Goal: Task Accomplishment & Management: Use online tool/utility

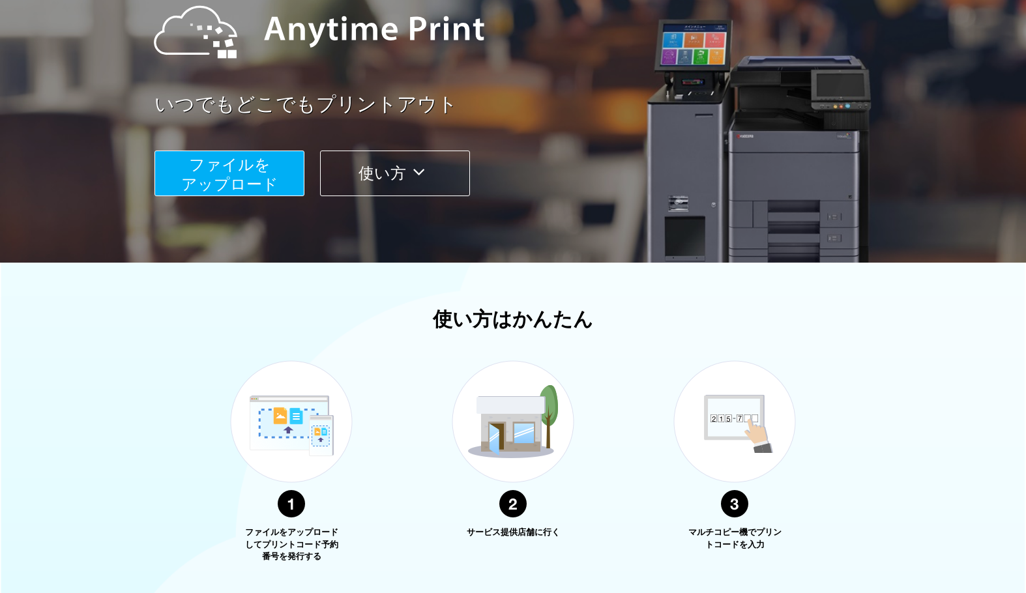
scroll to position [326, 0]
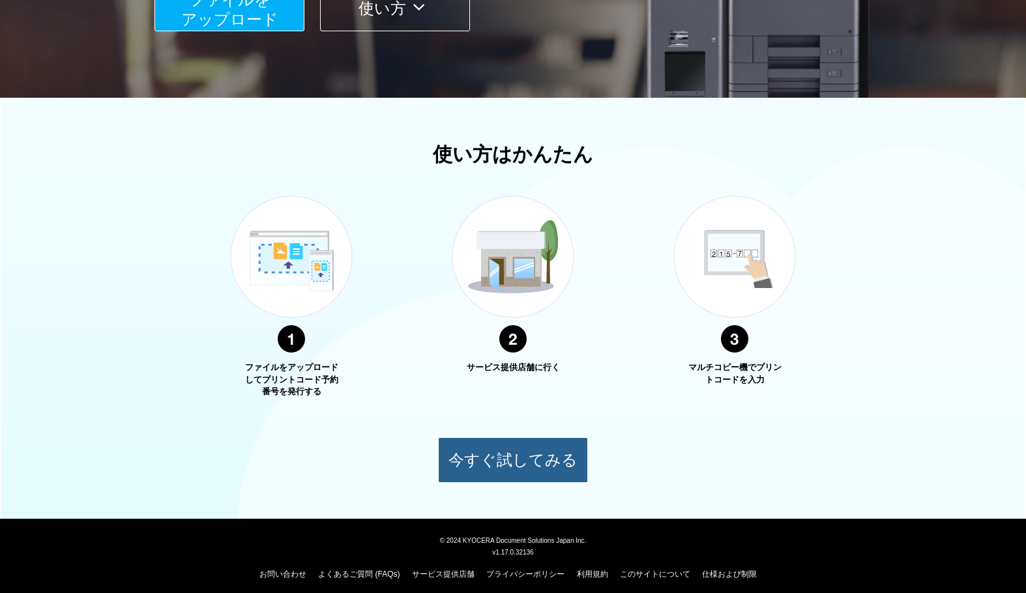
click at [517, 451] on button "今すぐ試してみる" at bounding box center [513, 461] width 150 height 46
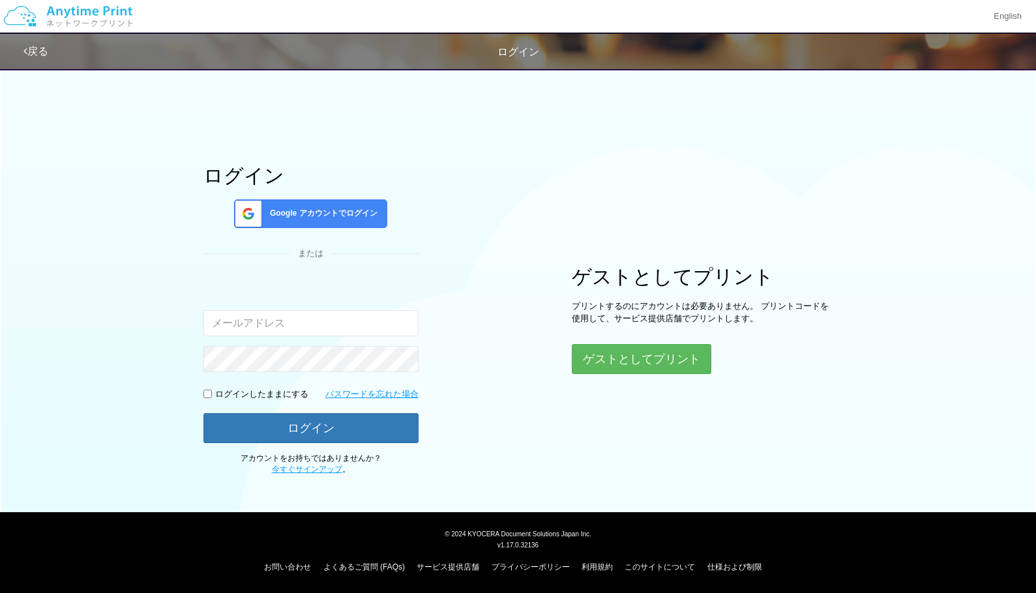
type input "[EMAIL_ADDRESS][DOMAIN_NAME]"
click at [647, 355] on button "ゲストとしてプリント" at bounding box center [641, 359] width 138 height 29
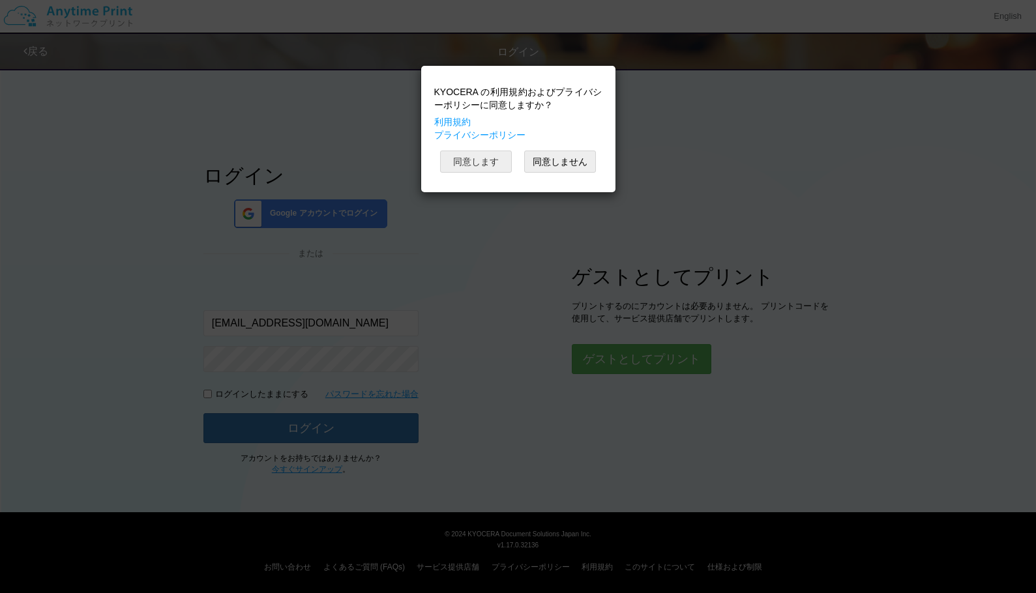
click at [498, 168] on button "同意します" at bounding box center [476, 162] width 72 height 22
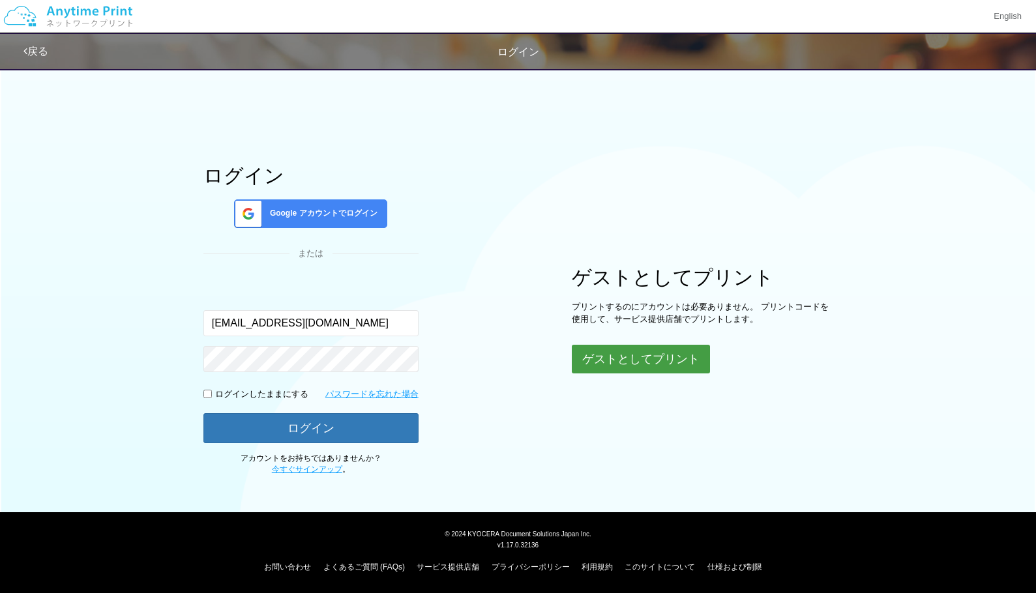
click at [640, 348] on button "ゲストとしてプリント" at bounding box center [641, 359] width 138 height 29
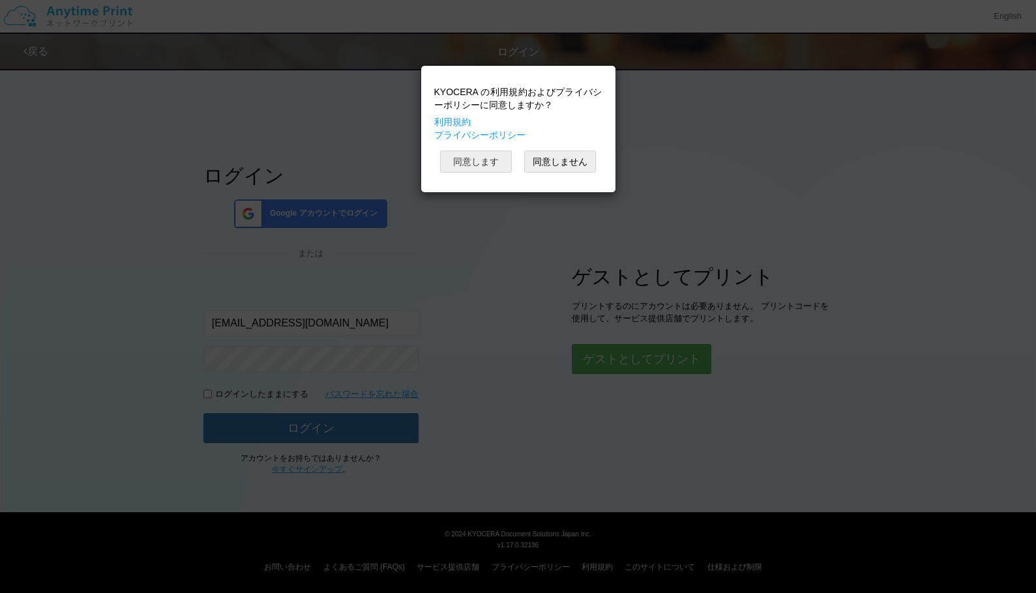
click at [485, 162] on button "同意します" at bounding box center [476, 162] width 72 height 22
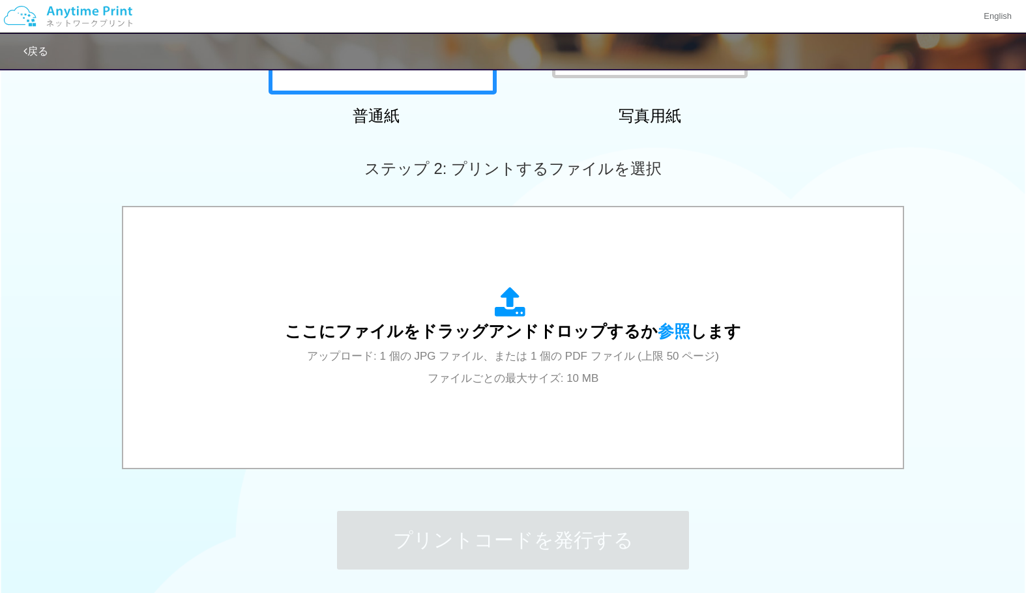
scroll to position [326, 0]
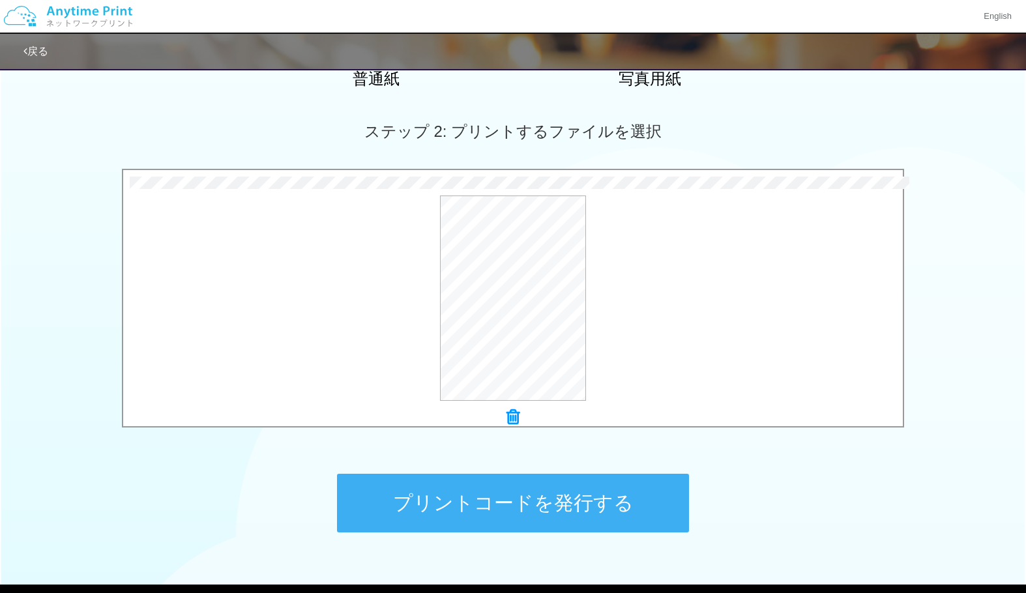
click at [546, 499] on button "プリントコードを発行する" at bounding box center [513, 503] width 352 height 59
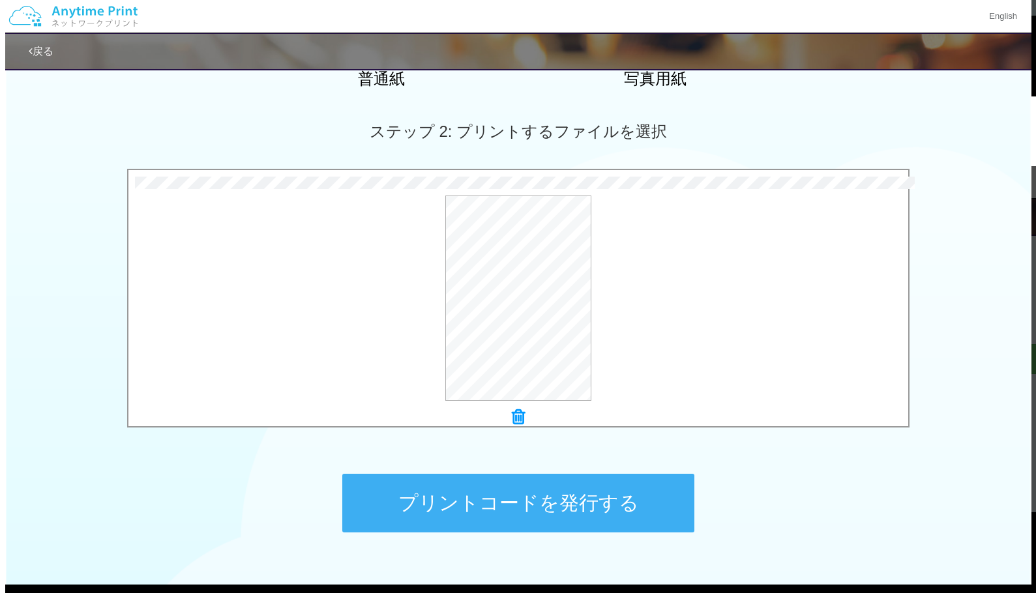
scroll to position [0, 0]
